Goal: Transaction & Acquisition: Purchase product/service

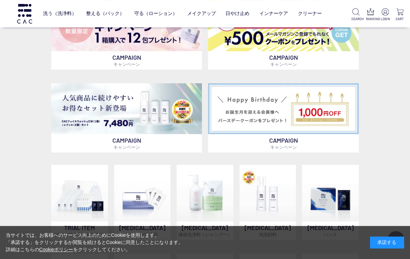
scroll to position [275, 0]
click at [212, 201] on img at bounding box center [204, 193] width 57 height 57
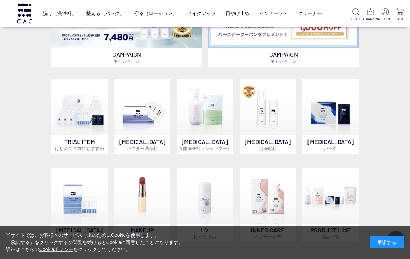
scroll to position [351, 0]
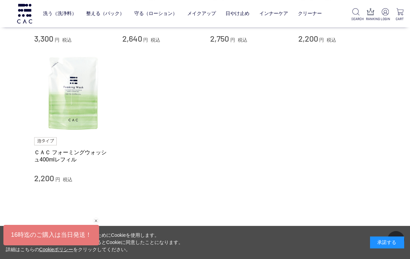
scroll to position [176, 0]
click at [71, 94] on img at bounding box center [73, 93] width 78 height 78
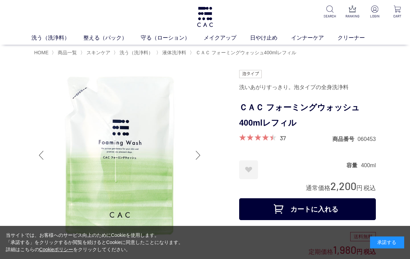
click at [283, 134] on link "37" at bounding box center [283, 138] width 6 height 8
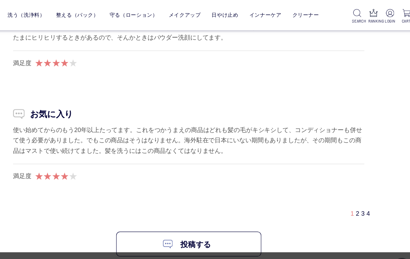
scroll to position [1812, 0]
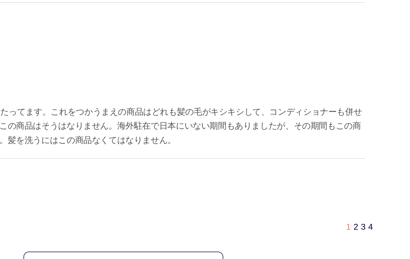
click at [354, 188] on link "2" at bounding box center [355, 191] width 3 height 6
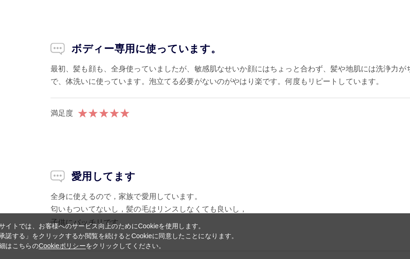
scroll to position [1373, 0]
